Goal: Navigation & Orientation: Find specific page/section

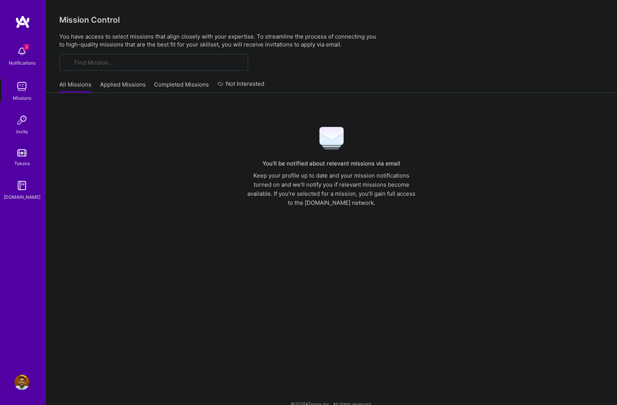
click at [25, 56] on img at bounding box center [21, 51] width 15 height 15
